Goal: Transaction & Acquisition: Register for event/course

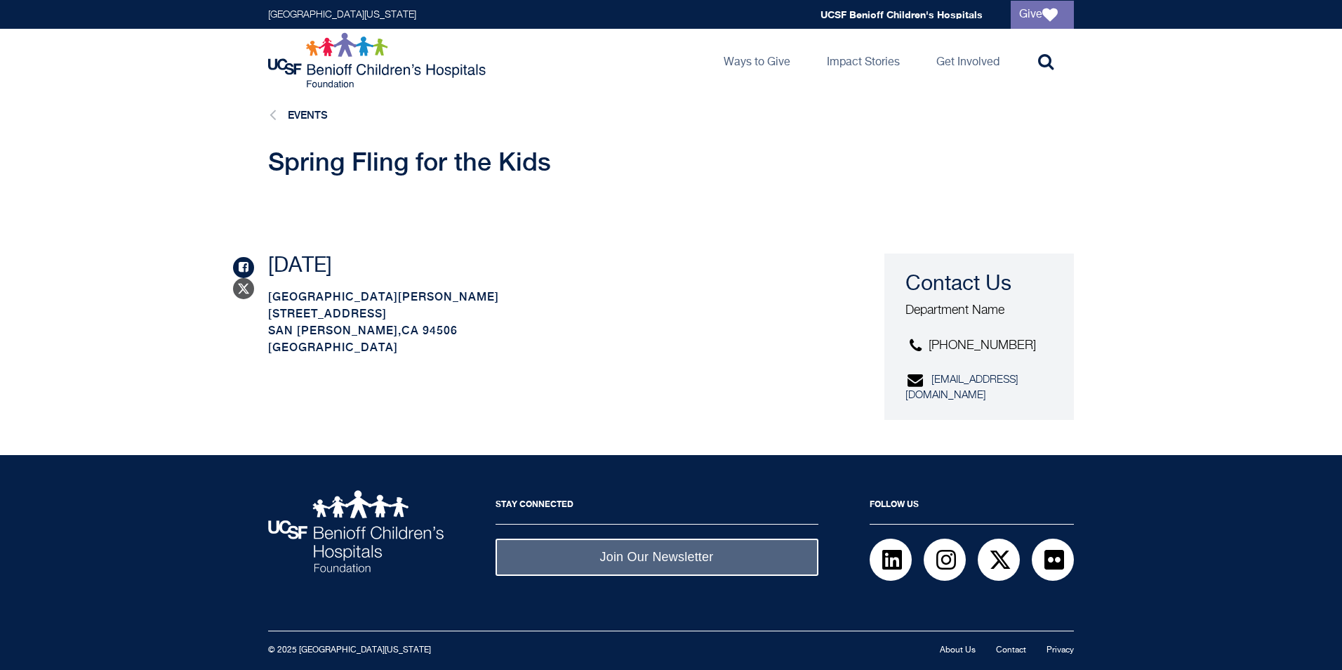
click at [242, 260] on link "Share on Facebook" at bounding box center [243, 267] width 21 height 21
drag, startPoint x: 576, startPoint y: 171, endPoint x: 315, endPoint y: 150, distance: 262.0
click at [315, 150] on h1 "Spring Fling for the Kids" at bounding box center [538, 161] width 541 height 32
click at [493, 271] on p "[DATE]" at bounding box center [538, 265] width 541 height 25
drag, startPoint x: 513, startPoint y: 268, endPoint x: 259, endPoint y: 158, distance: 277.0
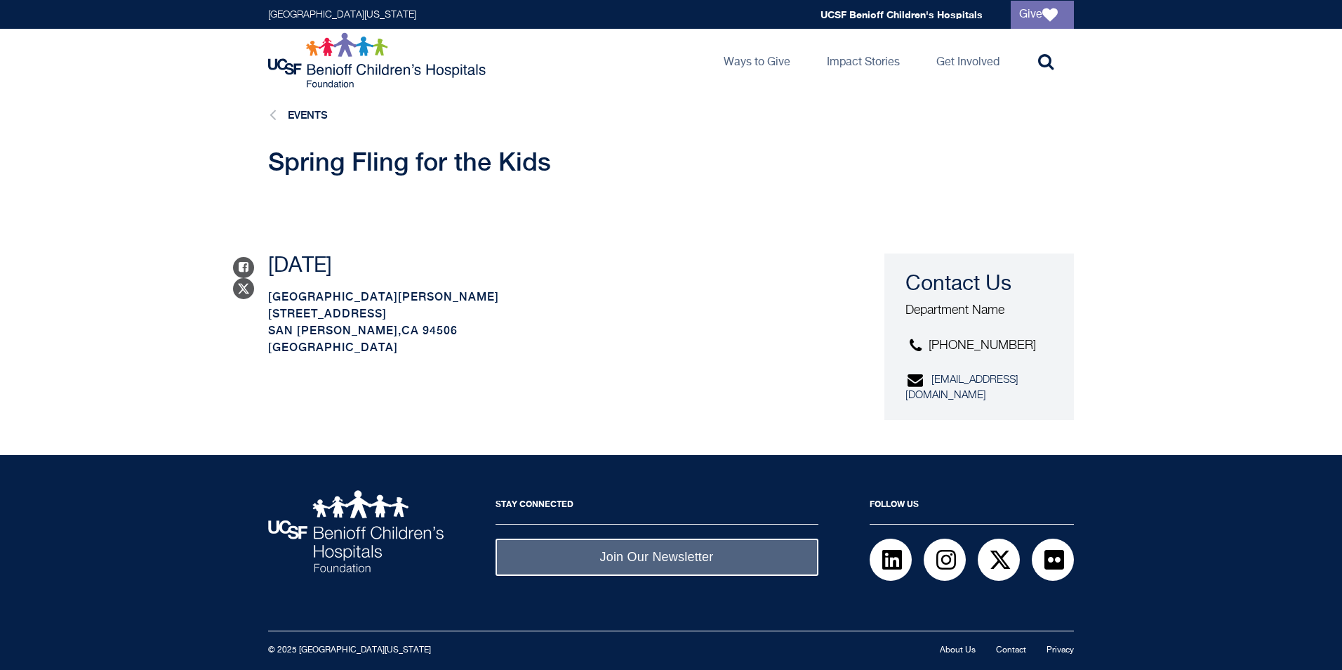
click at [259, 158] on main "Events Spring Fling for the Kids Share on Facebook Share on Twitter [DATE] [GEO…" at bounding box center [671, 273] width 1342 height 363
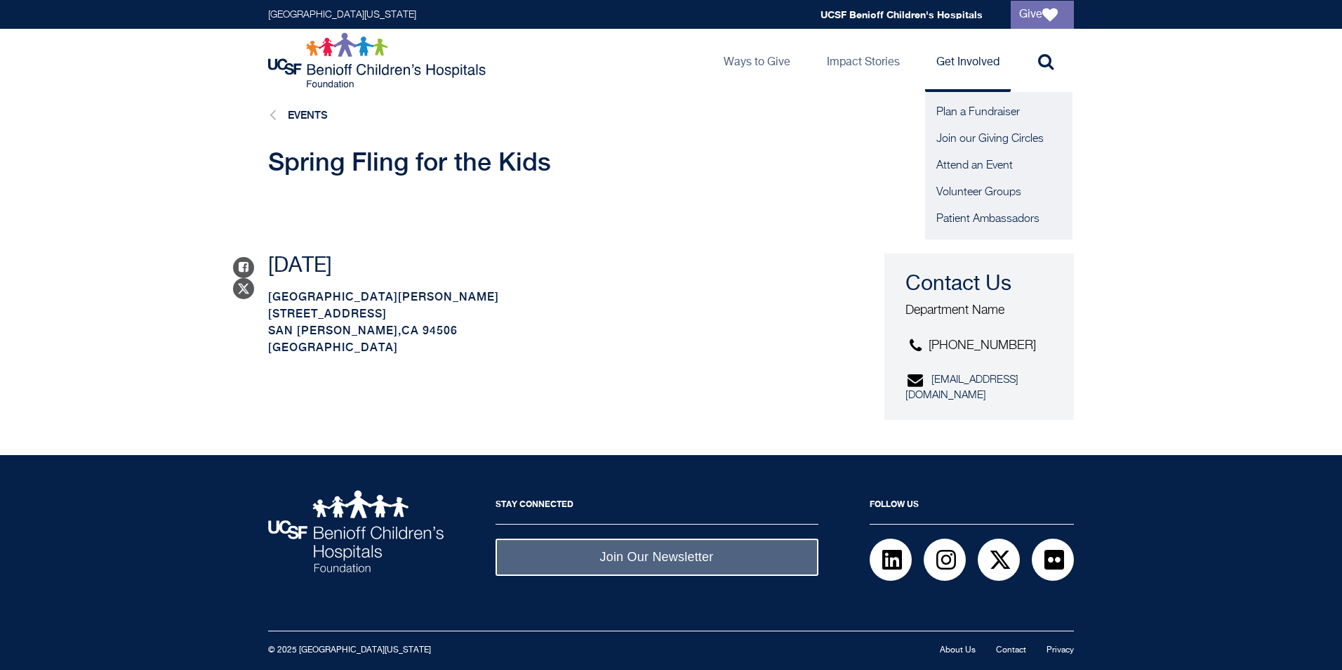
copy main "Spring Fling for the Kids Share on Facebook Share on Twitter [DATE]"
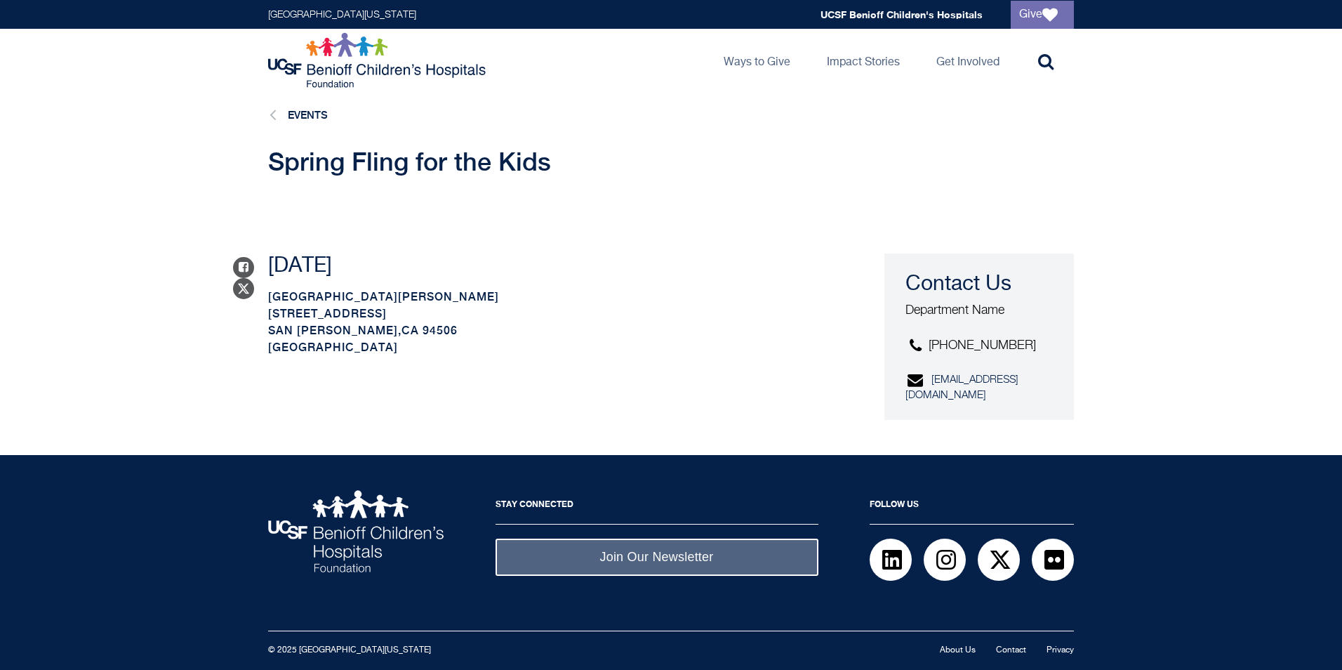
click at [685, 244] on div "Share on Facebook Share on Twitter [DATE] [GEOGRAPHIC_DATA][PERSON_NAME] [STREE…" at bounding box center [538, 283] width 541 height 145
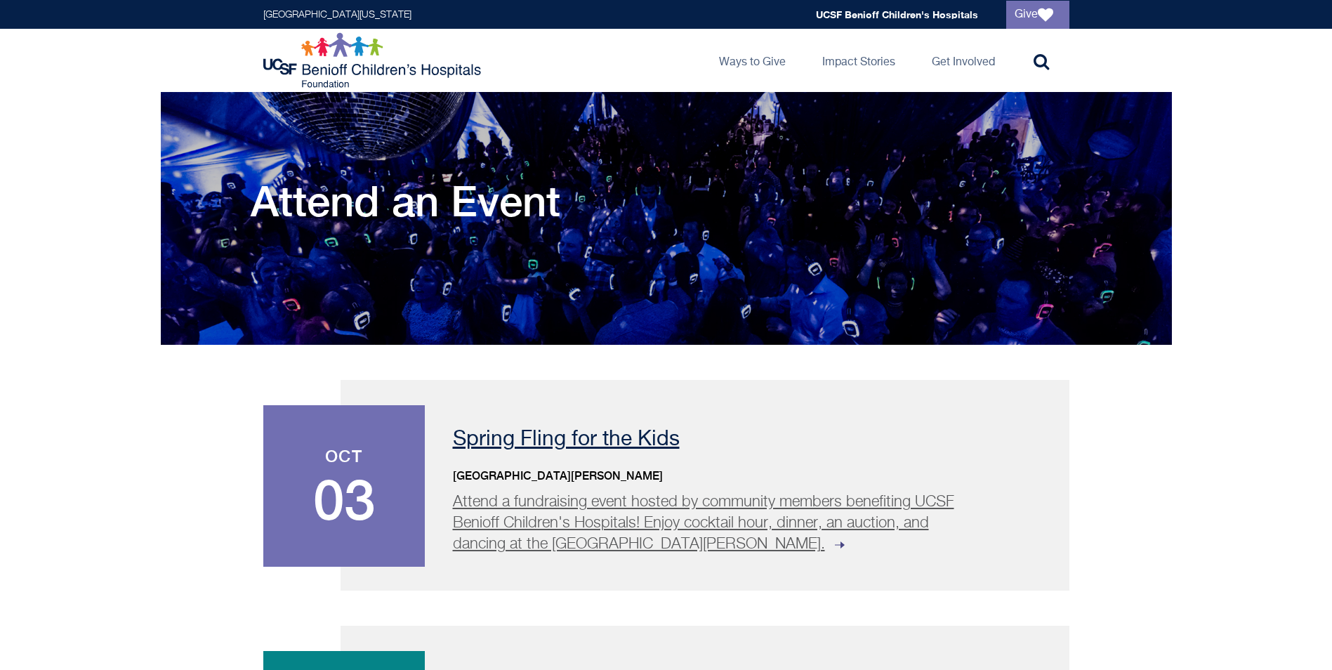
click at [690, 510] on p "Attend a fundraising event hosted by community members benefiting UCSF Benioff …" at bounding box center [714, 522] width 523 height 63
click at [633, 560] on div "Spring Fling for the Kids San Ramon Community Center Attend a fundraising event…" at bounding box center [705, 485] width 729 height 211
